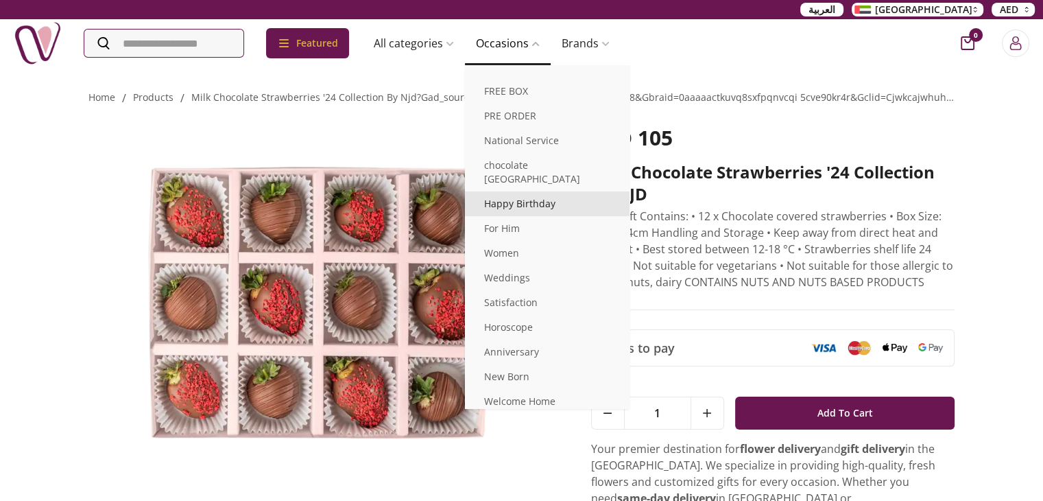
click at [553, 193] on link "Happy Birthday" at bounding box center [547, 203] width 165 height 25
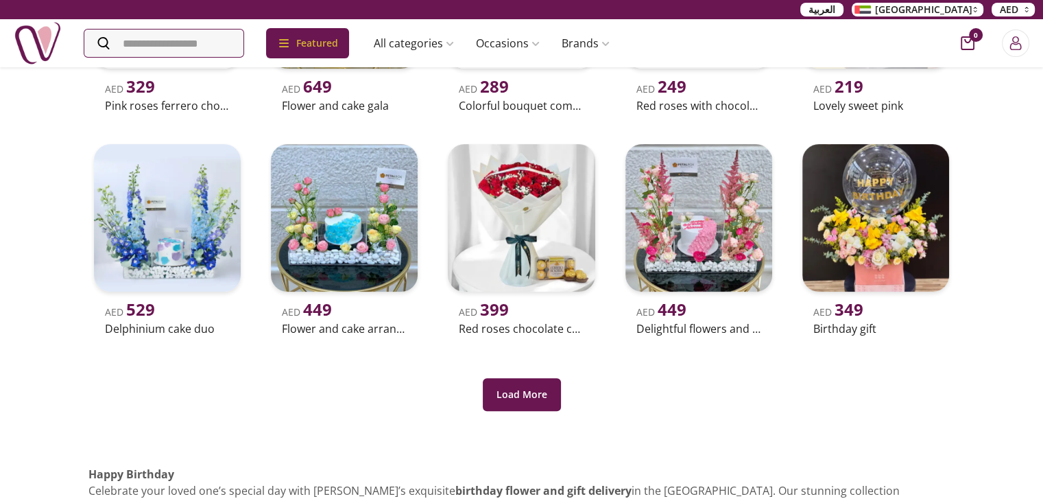
scroll to position [343, 0]
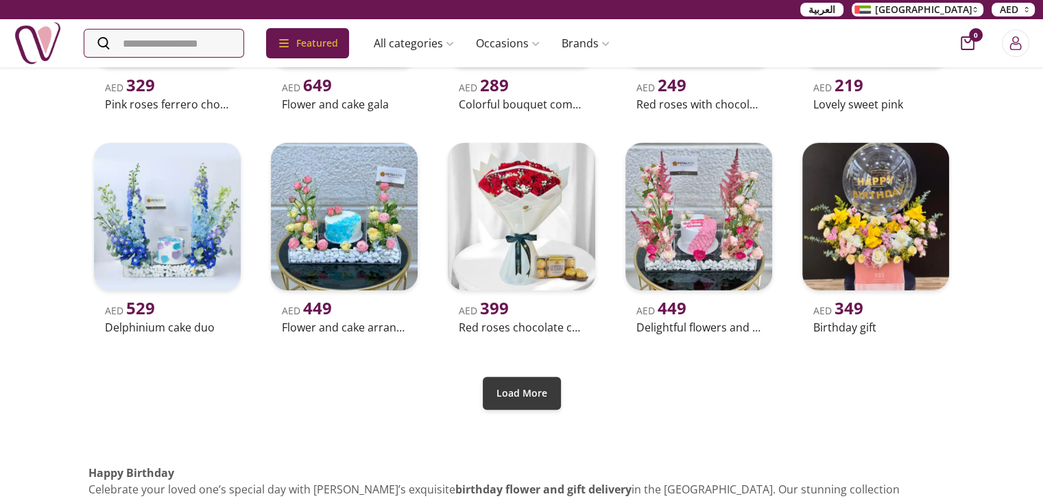
click at [521, 390] on button "Load More" at bounding box center [522, 393] width 78 height 33
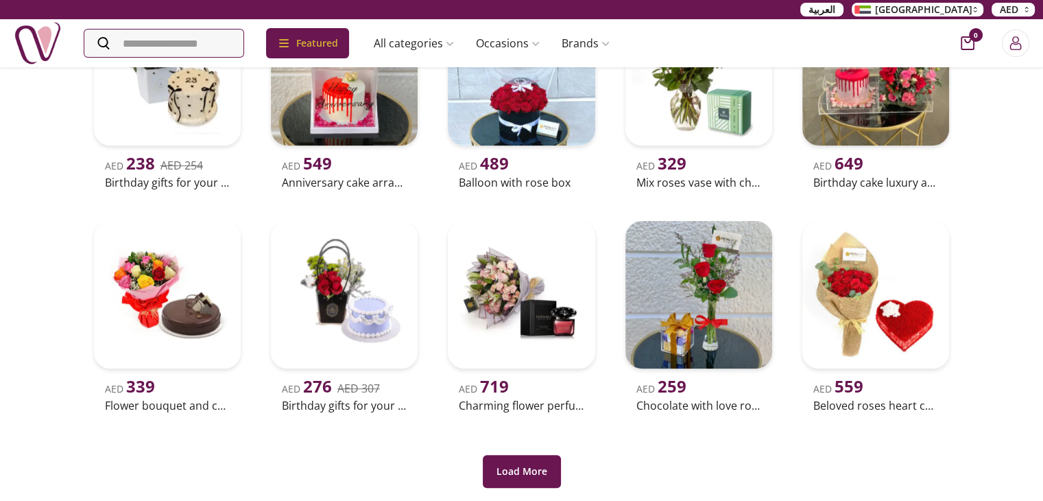
scroll to position [754, 0]
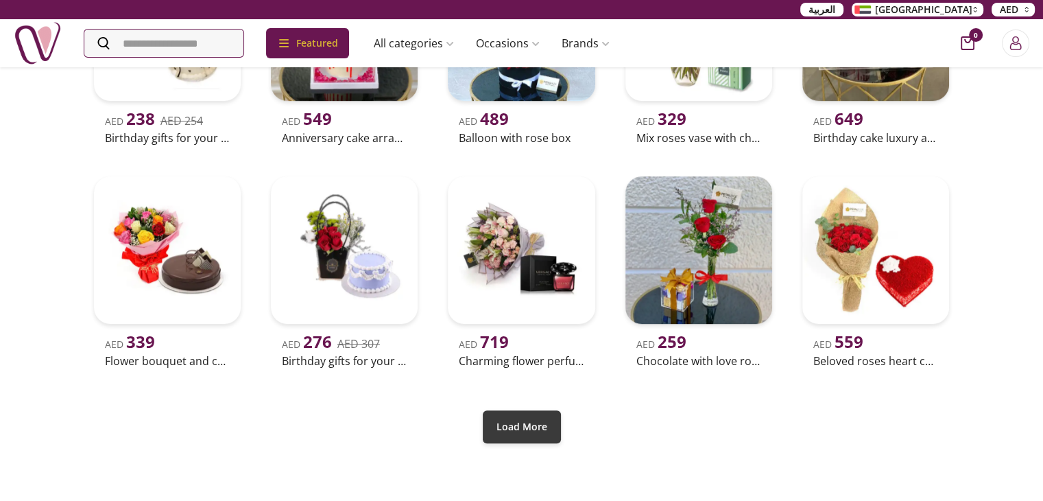
click at [521, 440] on button "Load More" at bounding box center [522, 426] width 78 height 33
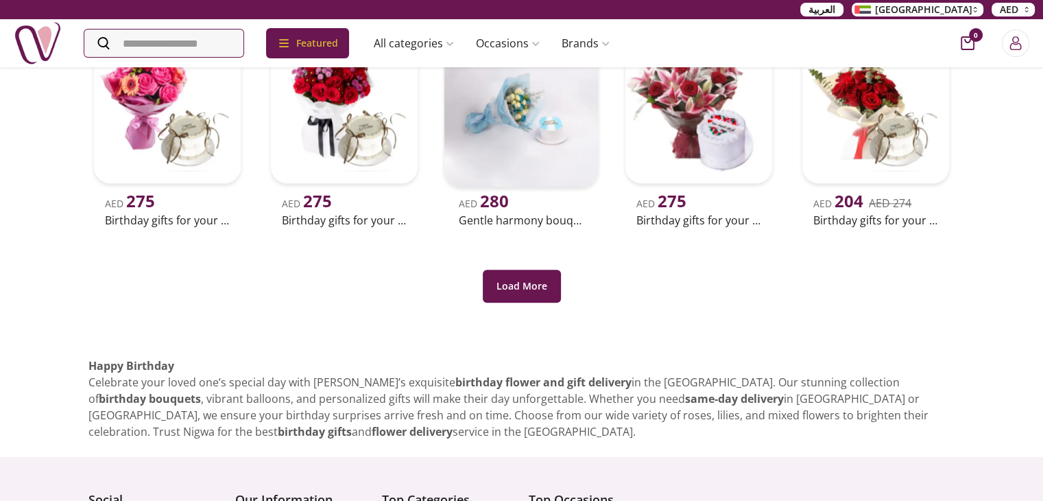
scroll to position [1372, 0]
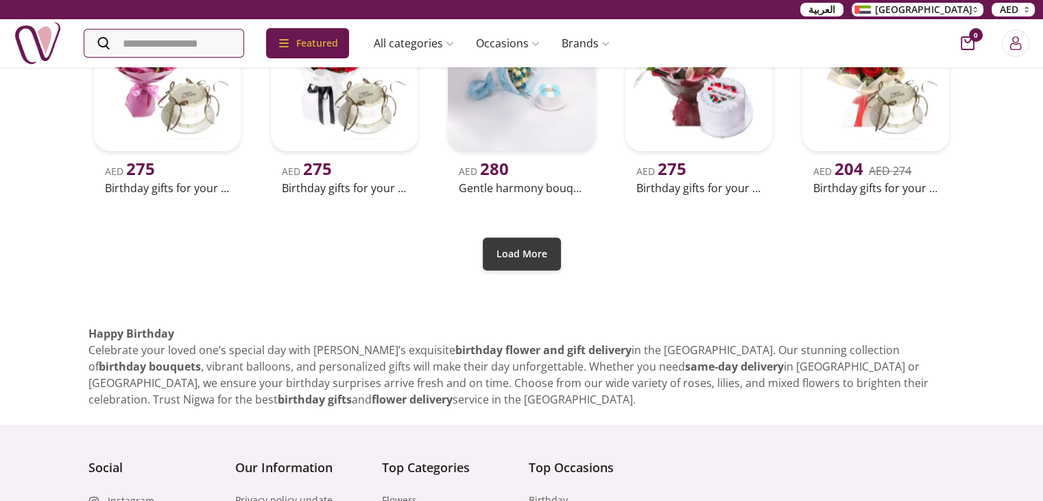
click at [532, 261] on button "Load More" at bounding box center [522, 253] width 78 height 33
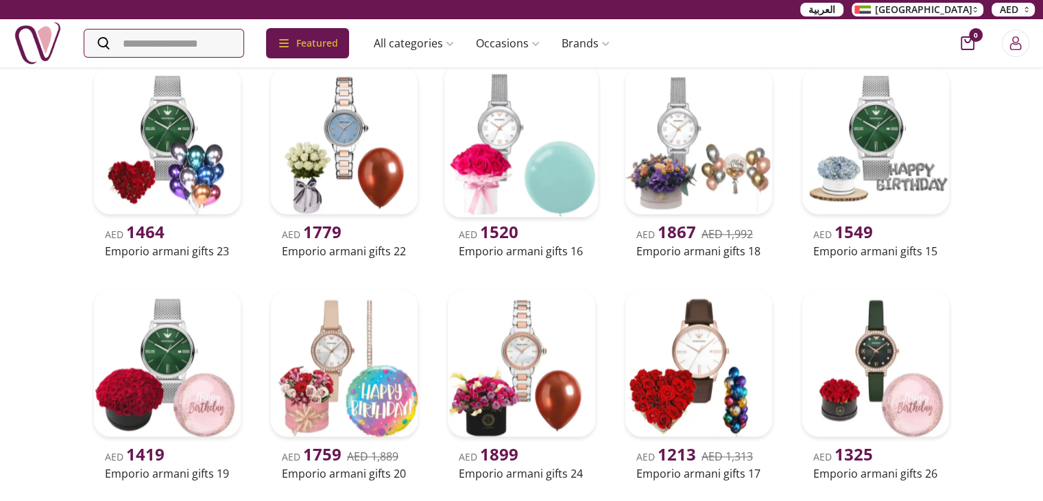
scroll to position [1509, 0]
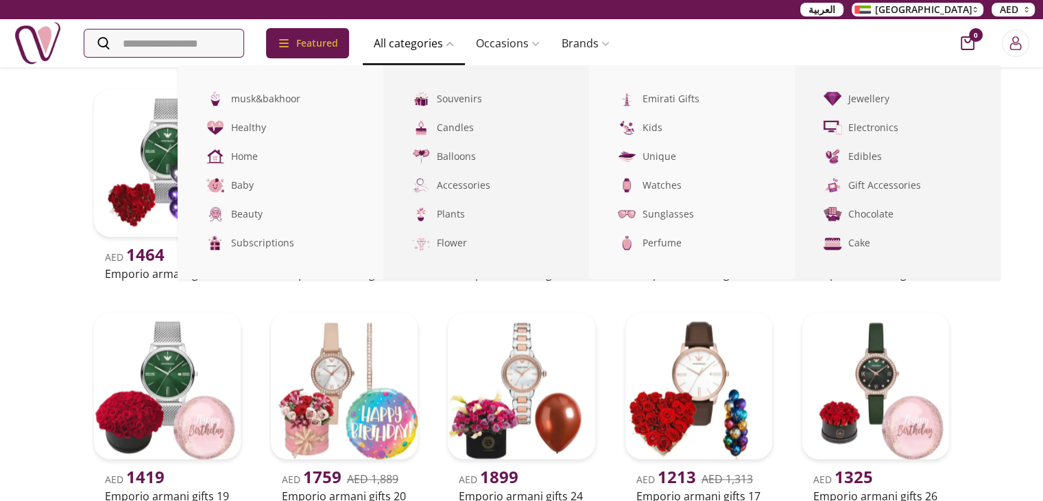
click at [457, 42] on link "All categories" at bounding box center [414, 42] width 102 height 27
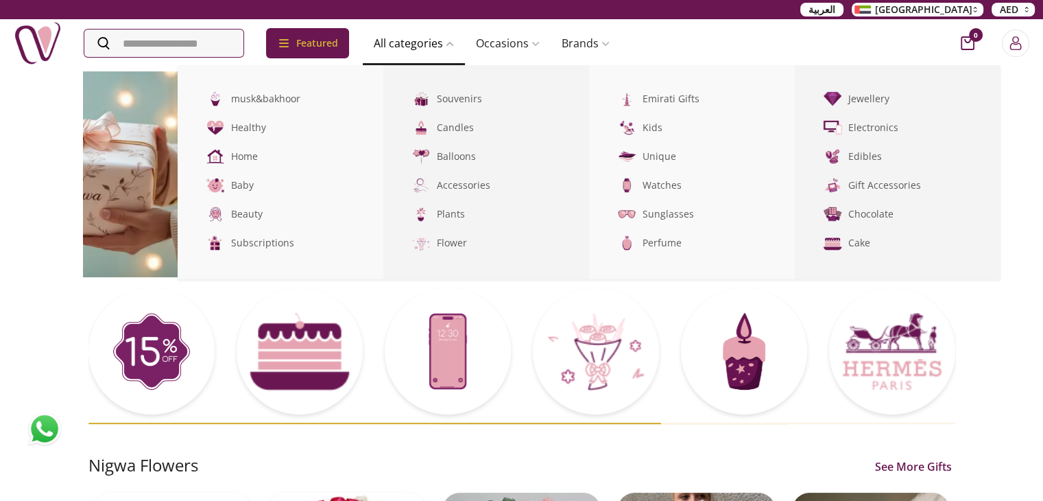
click at [453, 44] on icon at bounding box center [449, 44] width 7 height 4
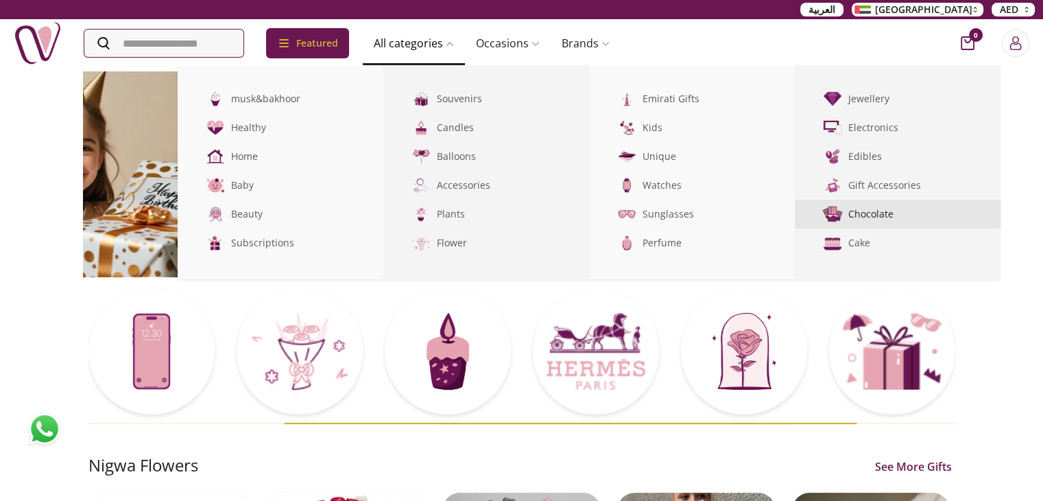
click at [881, 212] on link "Chocolate" at bounding box center [898, 214] width 206 height 29
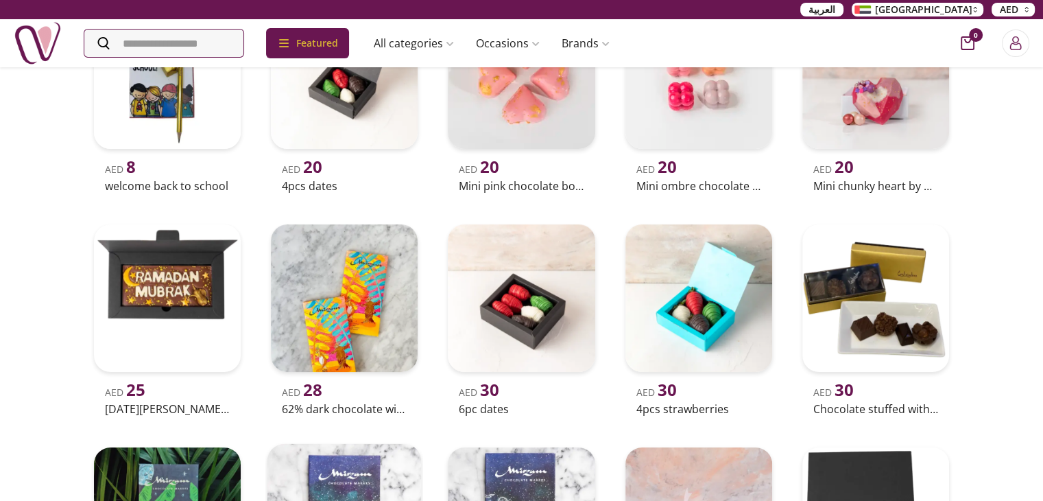
scroll to position [274, 0]
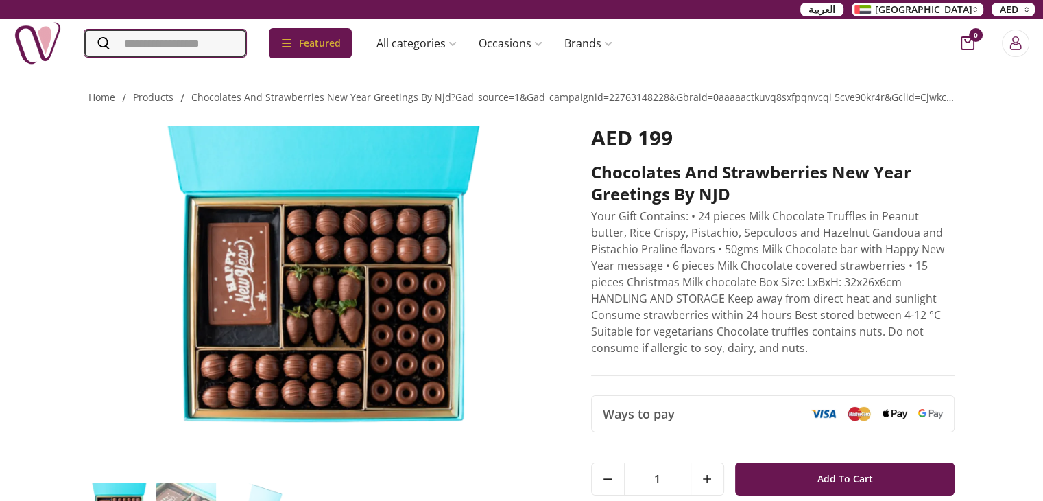
click at [192, 40] on input "Search" at bounding box center [165, 42] width 162 height 27
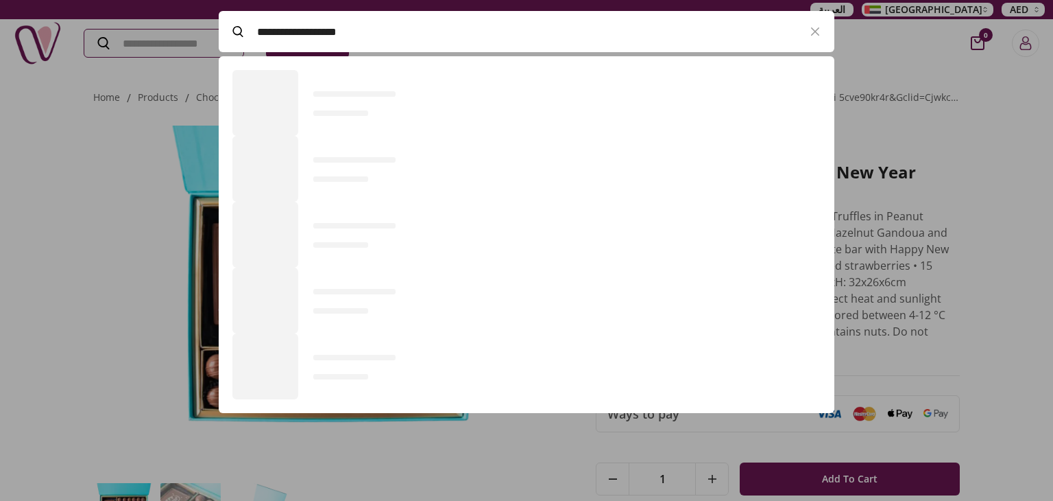
scroll to position [357, 615]
type input "**********"
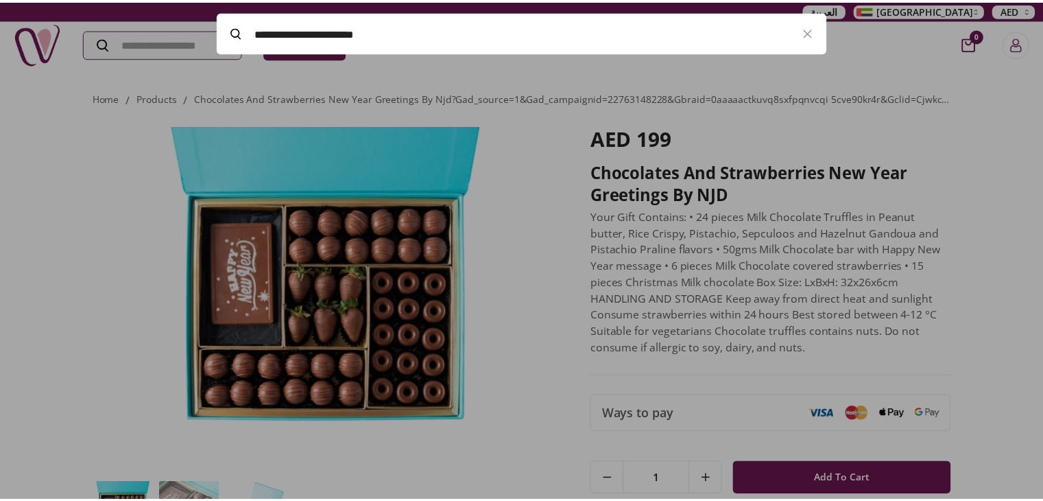
scroll to position [0, 0]
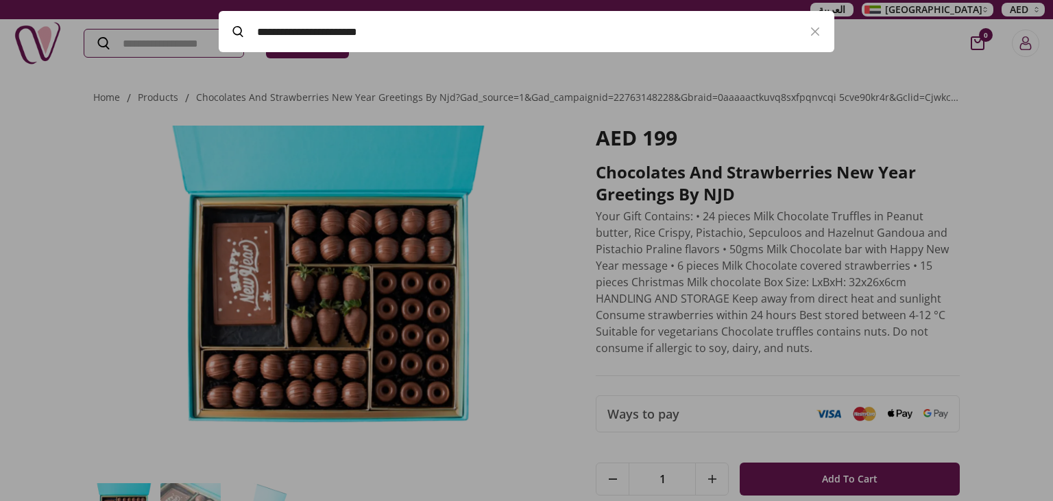
click at [432, 29] on input "**********" at bounding box center [526, 31] width 539 height 38
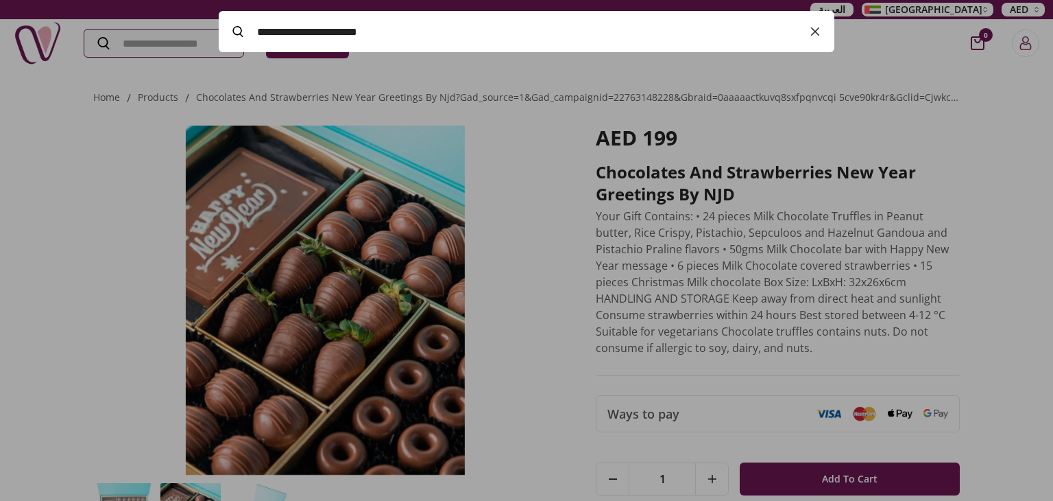
click at [818, 28] on icon "button" at bounding box center [816, 32] width 8 height 8
click at [59, 156] on div at bounding box center [526, 250] width 1053 height 501
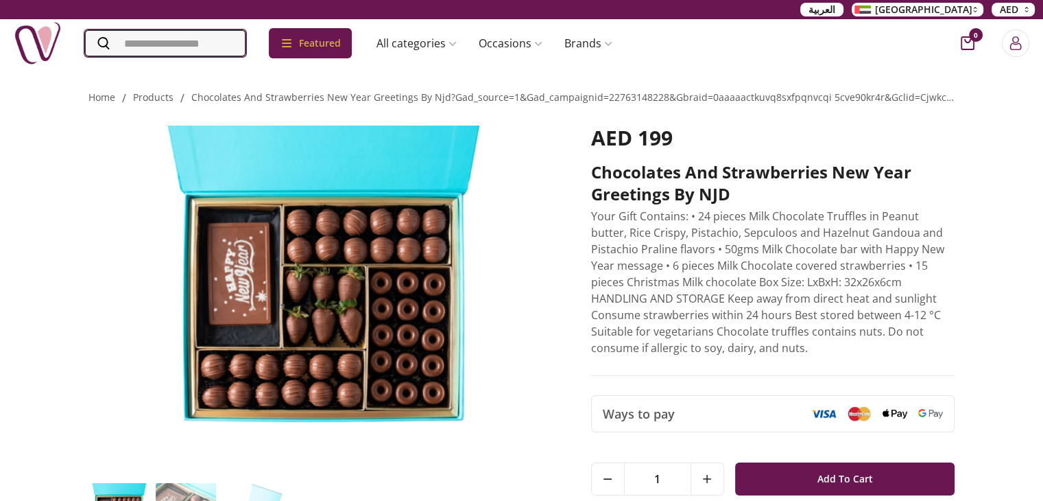
click at [184, 48] on input "Search" at bounding box center [165, 42] width 162 height 27
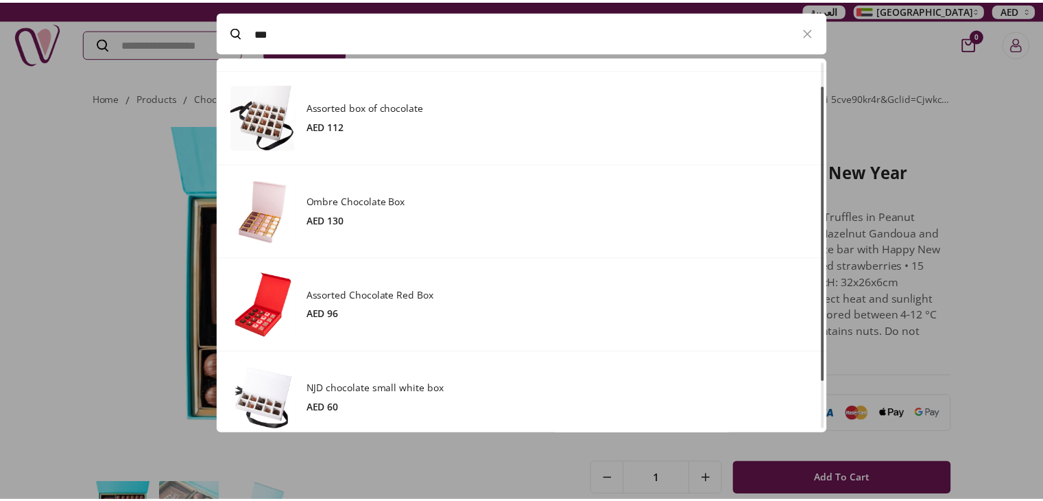
scroll to position [91, 0]
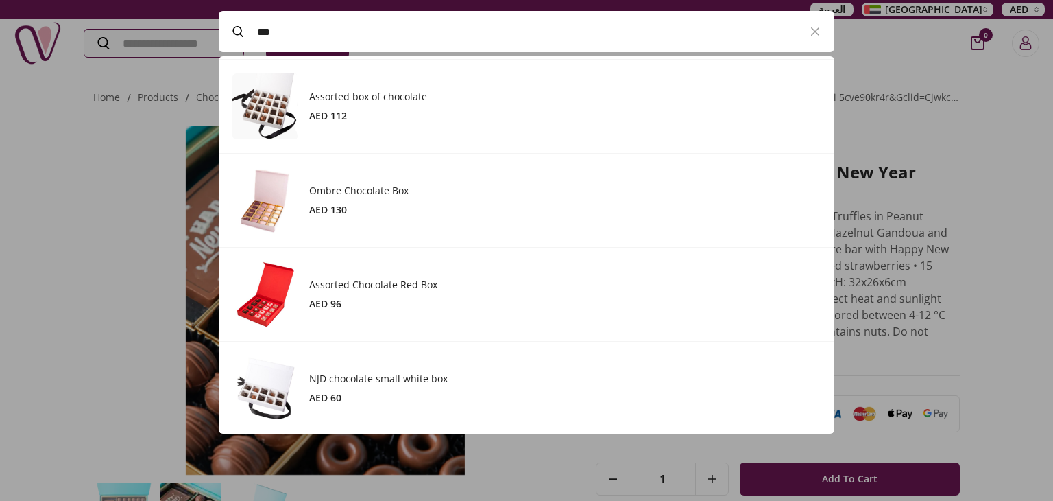
type input "***"
click at [1038, 159] on div at bounding box center [526, 250] width 1053 height 501
